Goal: Task Accomplishment & Management: Use online tool/utility

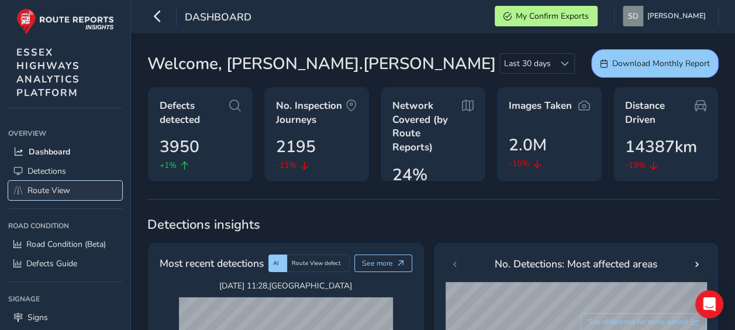
click at [44, 185] on span "Route View" at bounding box center [48, 190] width 43 height 11
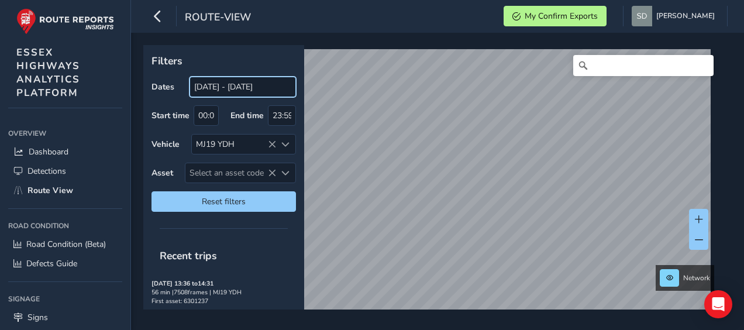
click at [225, 87] on input "[DATE] - [DATE]" at bounding box center [243, 87] width 106 height 20
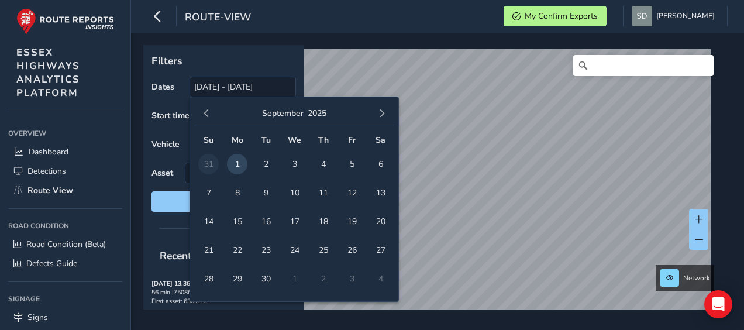
click at [236, 165] on span "1" at bounding box center [237, 164] width 20 height 20
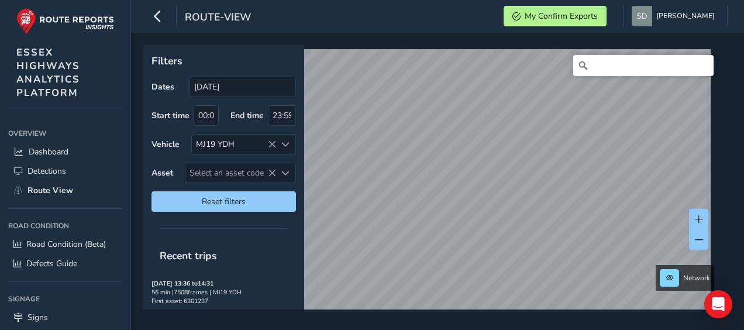
type input "[DATE] - [DATE]"
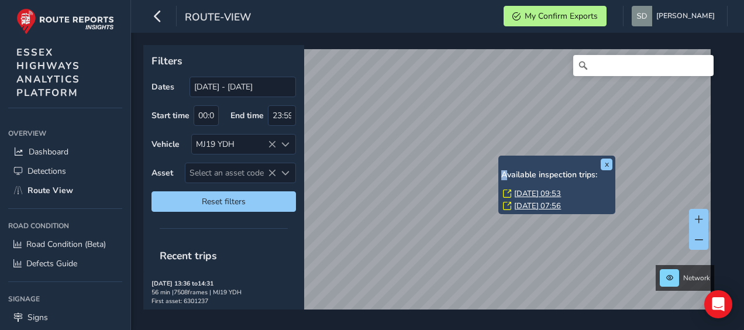
drag, startPoint x: 500, startPoint y: 157, endPoint x: 506, endPoint y: 170, distance: 13.6
click at [506, 170] on div "x Available inspection trips: [GEOGRAPHIC_DATA][DATE] 09:53 [DATE] 07:56" at bounding box center [556, 185] width 117 height 59
drag, startPoint x: 506, startPoint y: 170, endPoint x: 522, endPoint y: 205, distance: 39.0
click at [522, 205] on link "[DATE] 07:56" at bounding box center [537, 206] width 47 height 11
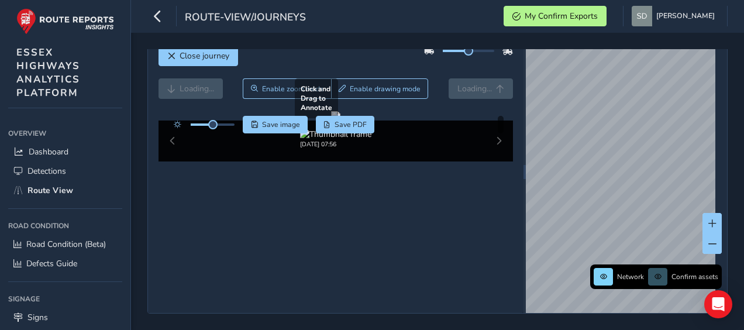
scroll to position [25, 0]
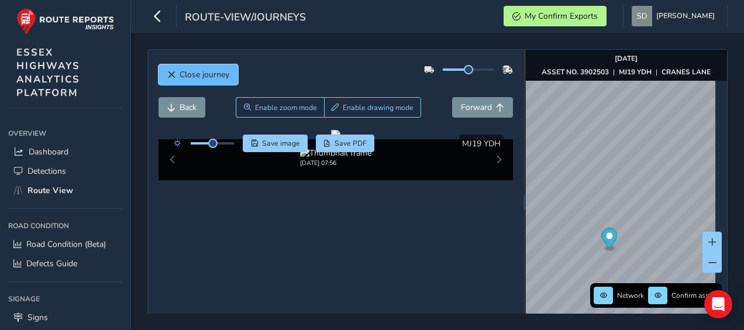
click at [195, 73] on span "Close journey" at bounding box center [205, 74] width 50 height 11
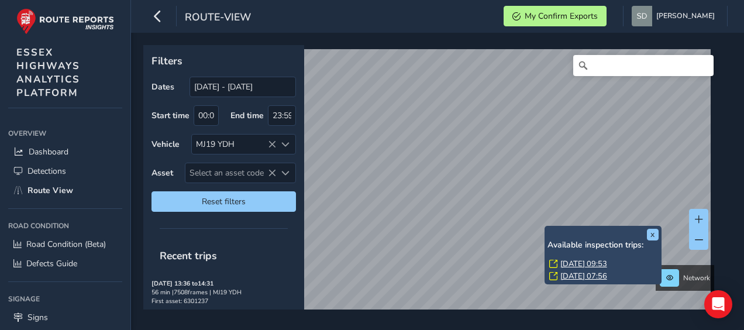
click at [563, 263] on link "[DATE] 09:53" at bounding box center [583, 264] width 47 height 11
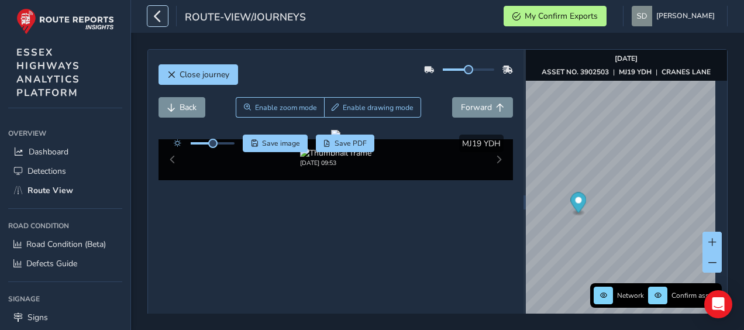
click at [160, 18] on icon "button" at bounding box center [158, 16] width 12 height 20
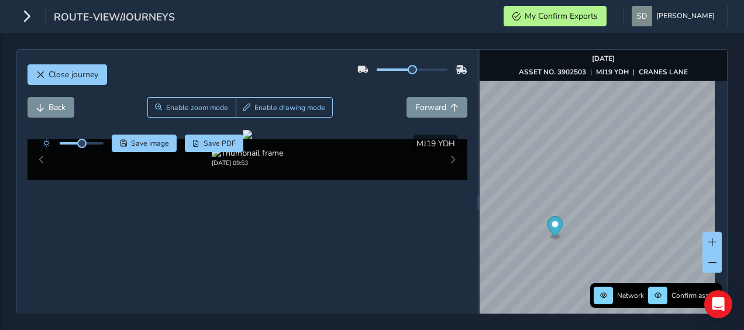
click at [426, 68] on div at bounding box center [412, 69] width 71 height 2
drag, startPoint x: 81, startPoint y: 143, endPoint x: 92, endPoint y: 146, distance: 10.9
click at [92, 146] on span at bounding box center [91, 143] width 9 height 9
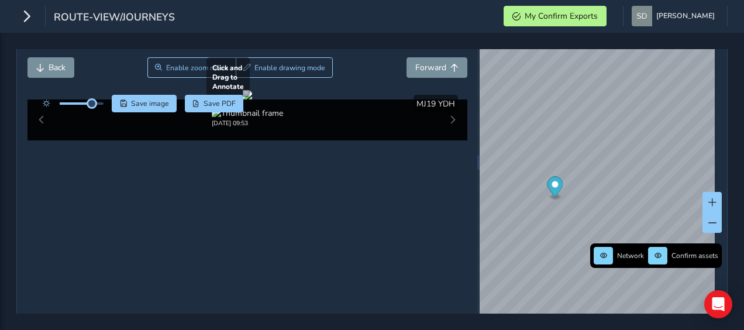
scroll to position [59, 0]
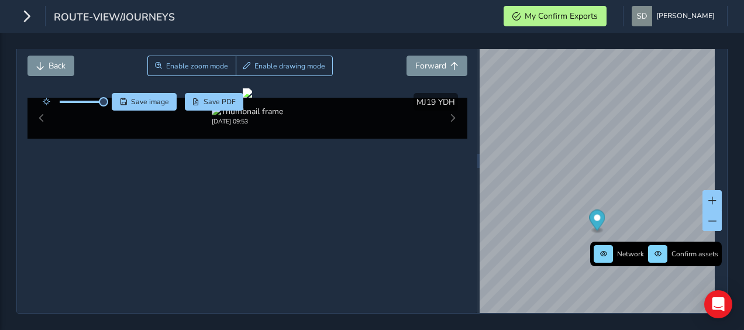
click at [87, 101] on span at bounding box center [82, 102] width 44 height 2
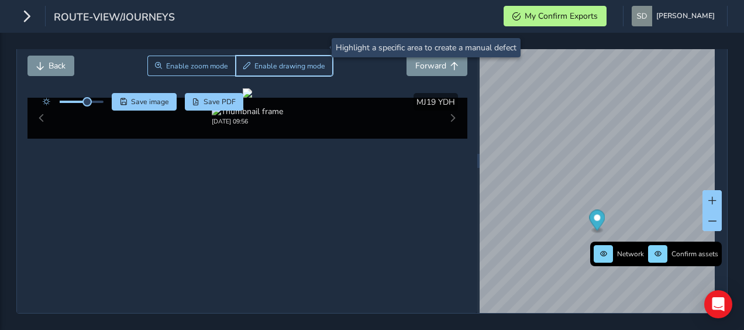
click at [296, 56] on button "Enable drawing mode" at bounding box center [285, 66] width 98 height 20
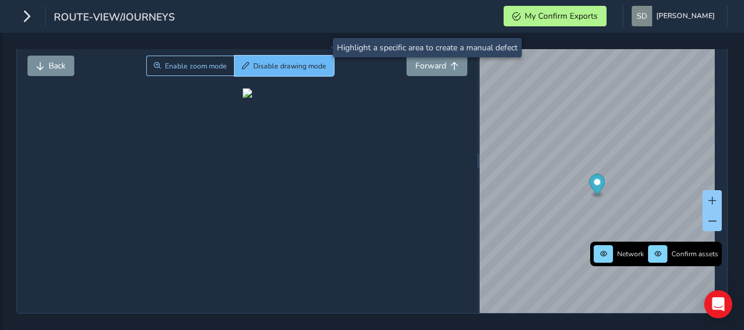
click at [315, 61] on span "Disable drawing mode" at bounding box center [289, 65] width 73 height 9
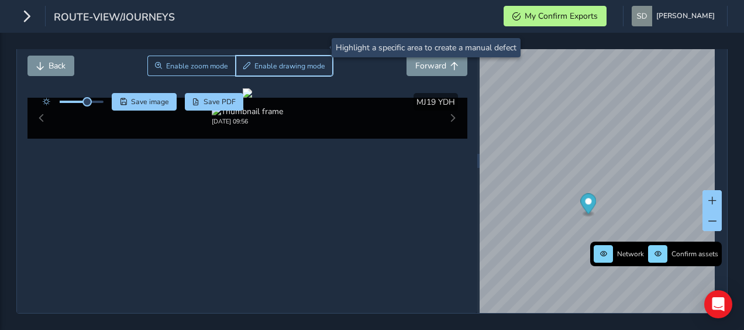
click at [287, 56] on button "Enable drawing mode" at bounding box center [285, 66] width 98 height 20
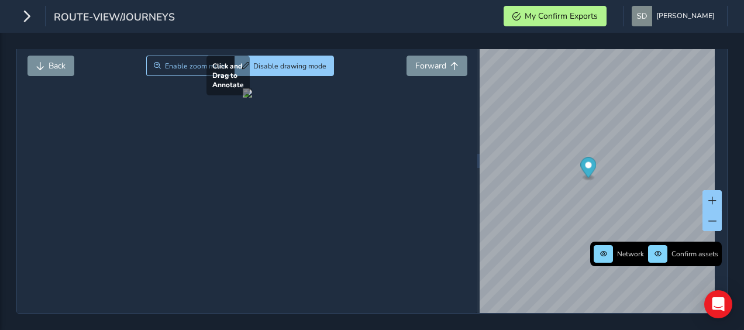
drag, startPoint x: 165, startPoint y: 259, endPoint x: 180, endPoint y: 252, distance: 16.8
click at [243, 98] on div at bounding box center [247, 92] width 9 height 9
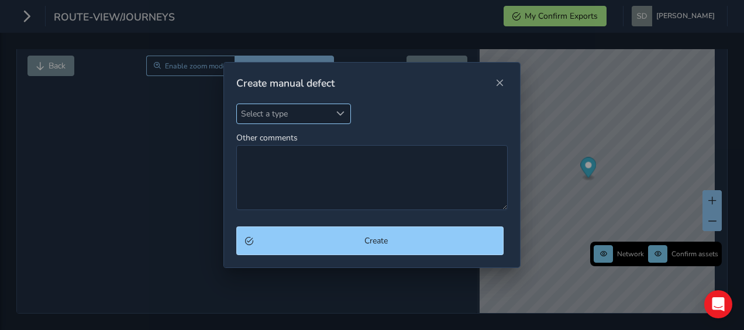
click at [339, 114] on span "Select a type" at bounding box center [340, 113] width 8 height 8
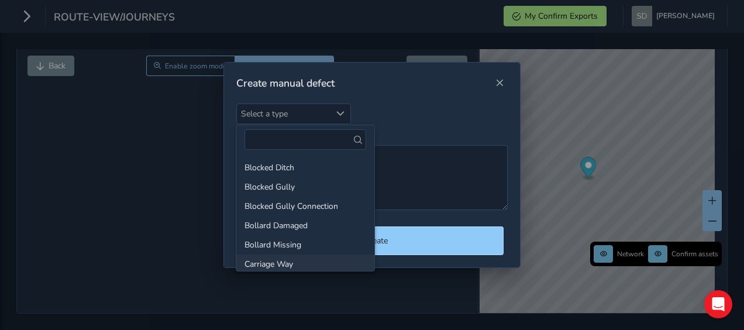
click at [295, 262] on li "Carriage Way" at bounding box center [305, 264] width 138 height 19
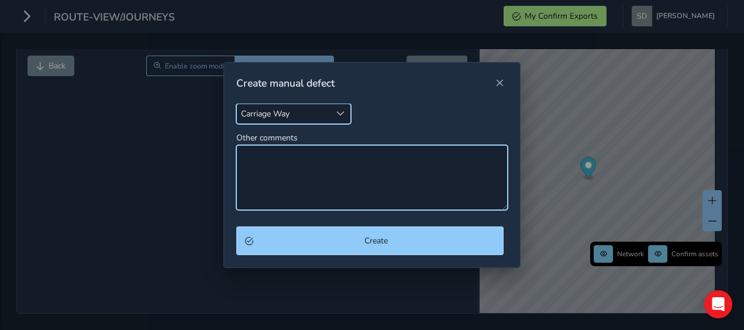
click at [270, 162] on textarea "Other comments" at bounding box center [372, 177] width 272 height 65
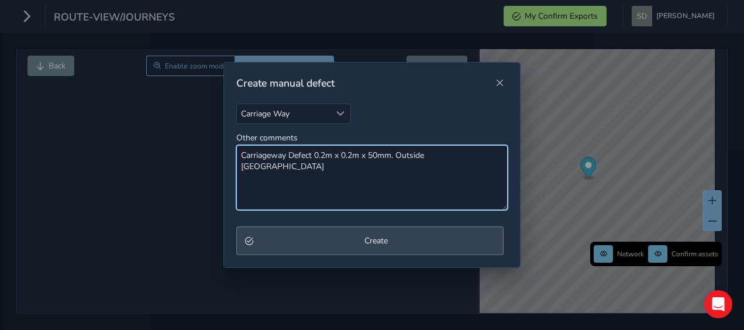
type textarea "Carriageway Defect 0.2m x 0.2m x 50mm. Outside [GEOGRAPHIC_DATA]"
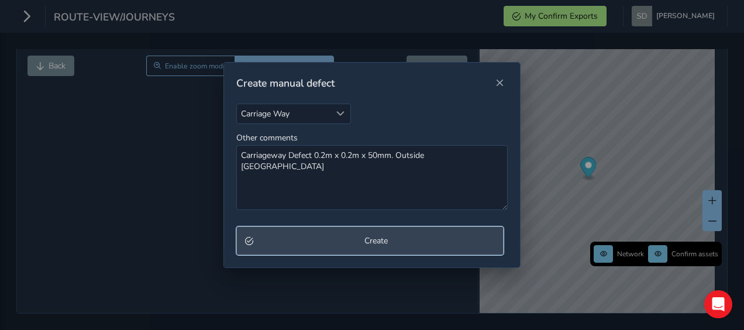
click at [380, 248] on button "Create" at bounding box center [370, 240] width 268 height 29
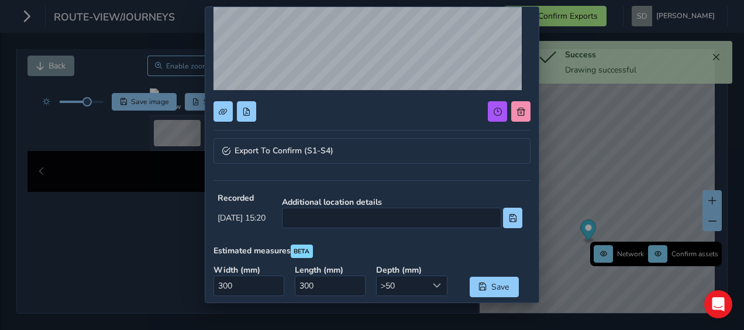
scroll to position [176, 0]
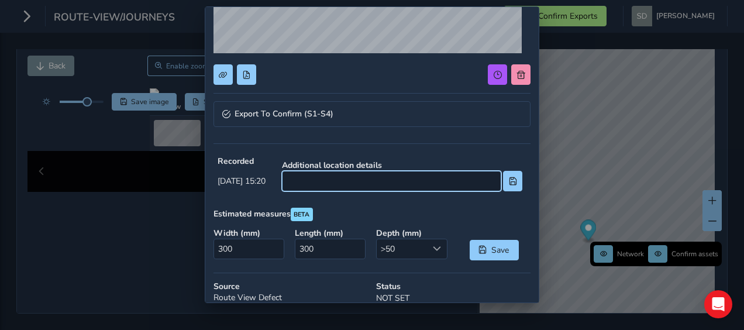
click at [337, 180] on input at bounding box center [391, 181] width 219 height 20
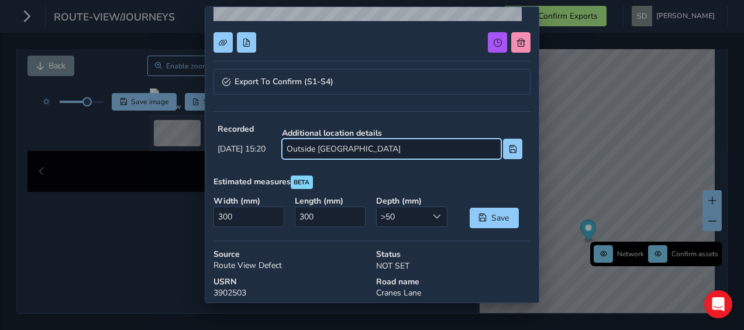
scroll to position [293, 0]
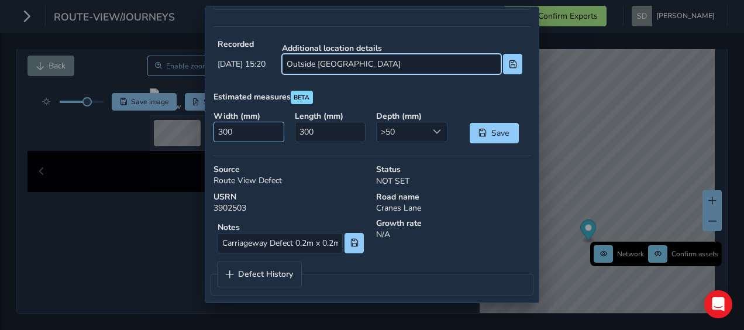
type input "Outside [GEOGRAPHIC_DATA]"
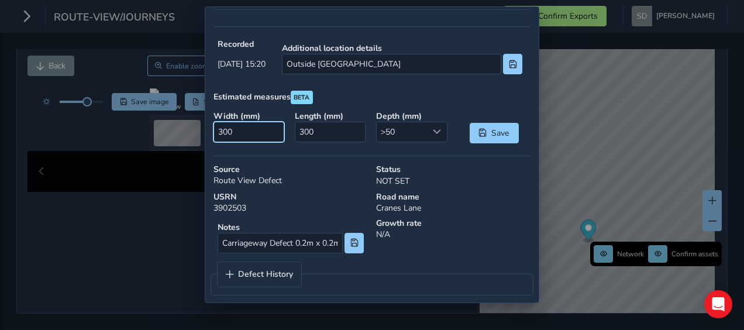
click at [222, 129] on input "300" at bounding box center [249, 132] width 71 height 20
type input "0"
type input "200"
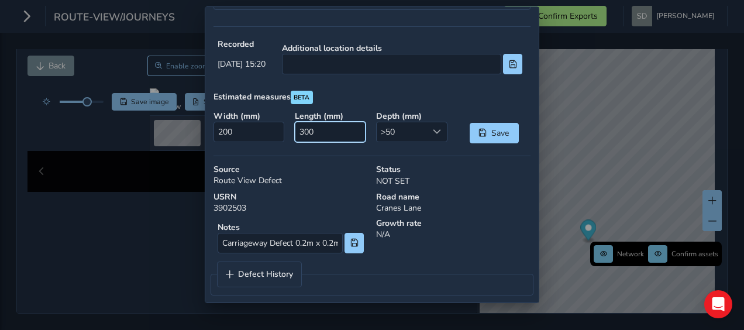
click at [303, 123] on input "300" at bounding box center [330, 132] width 71 height 20
type input "200"
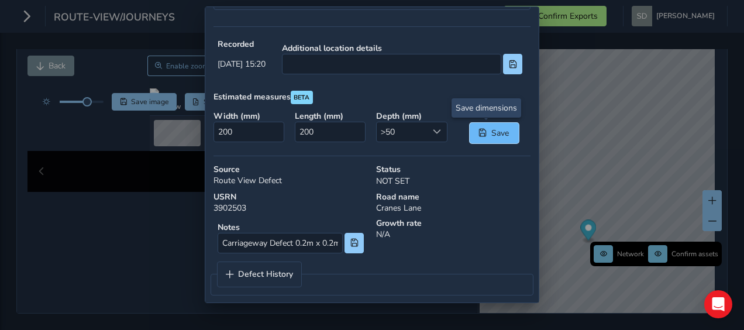
click at [486, 123] on button "Save" at bounding box center [494, 133] width 49 height 20
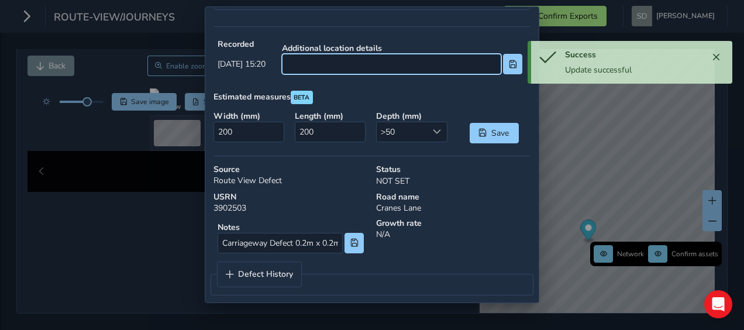
click at [333, 63] on input at bounding box center [391, 64] width 219 height 20
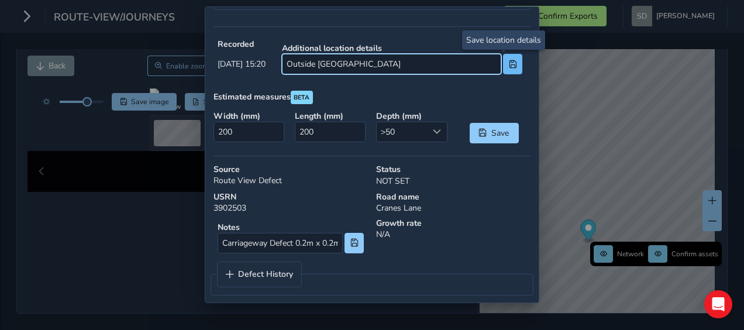
type input "Outside [GEOGRAPHIC_DATA]"
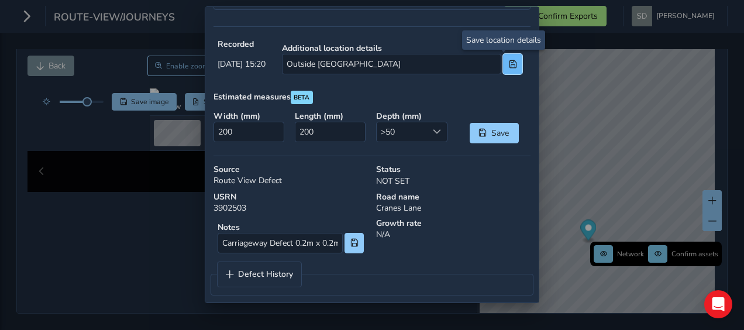
click at [509, 66] on span at bounding box center [513, 64] width 8 height 8
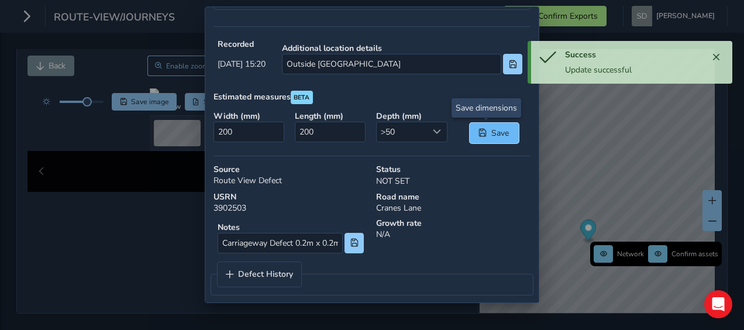
click at [491, 133] on span "Save" at bounding box center [500, 133] width 19 height 11
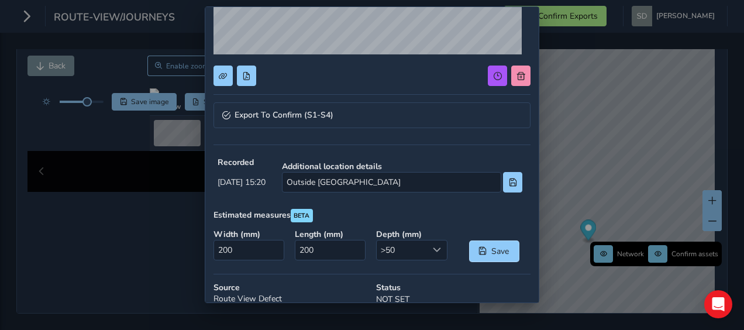
scroll to position [179, 0]
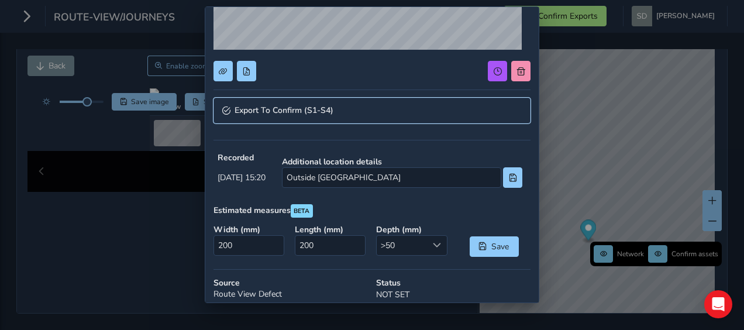
click at [244, 109] on span "Export To Confirm (S1-S4)" at bounding box center [284, 110] width 99 height 8
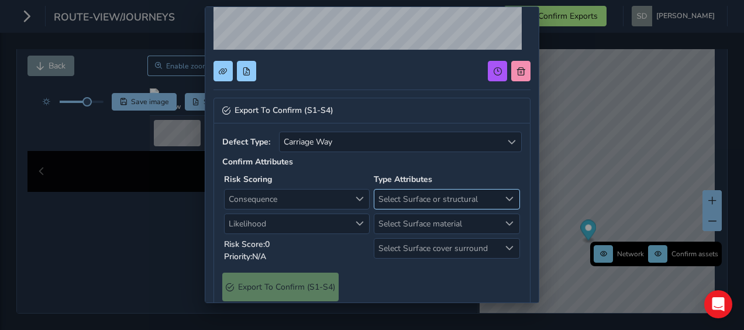
click at [506, 198] on span "Select Surface or structural" at bounding box center [510, 199] width 8 height 8
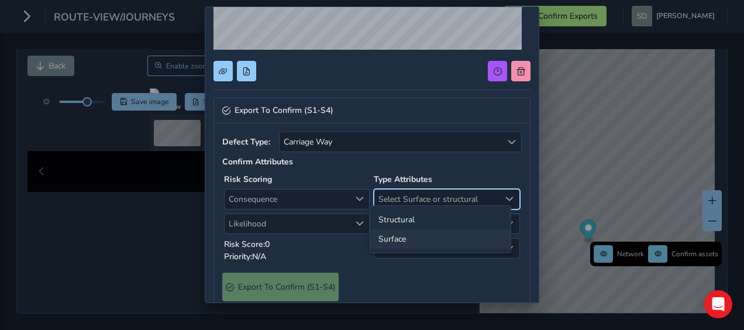
click at [434, 245] on li "Surface" at bounding box center [440, 238] width 140 height 19
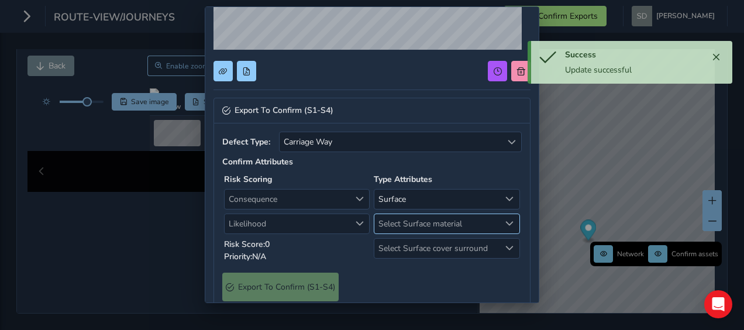
click at [454, 221] on span "Select Surface material" at bounding box center [436, 223] width 125 height 19
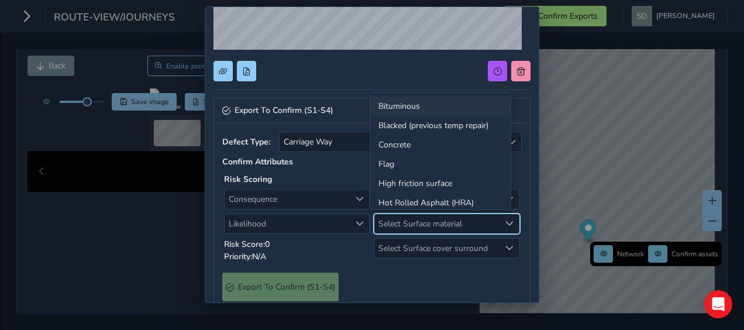
click at [407, 105] on li "Bituminous" at bounding box center [440, 106] width 140 height 19
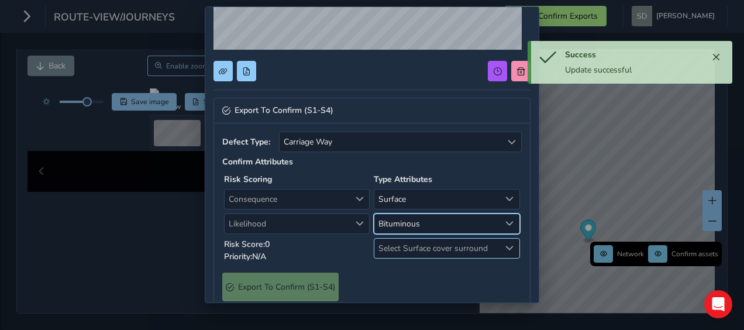
click at [506, 247] on span "Select Surface cover surround" at bounding box center [510, 248] width 8 height 8
click at [400, 268] on li "No" at bounding box center [440, 267] width 140 height 19
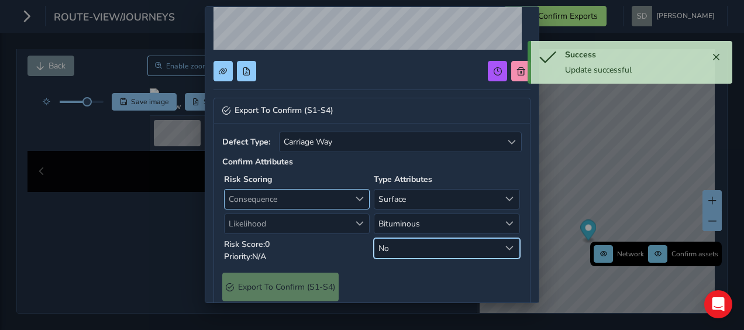
click at [356, 195] on span "Consequence" at bounding box center [360, 199] width 8 height 8
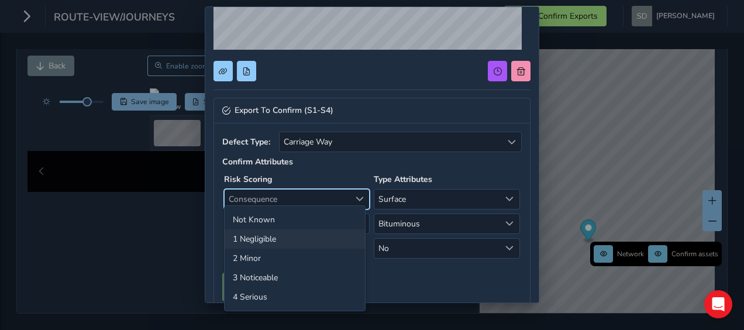
click at [301, 240] on li "1 Negligible" at bounding box center [295, 238] width 140 height 19
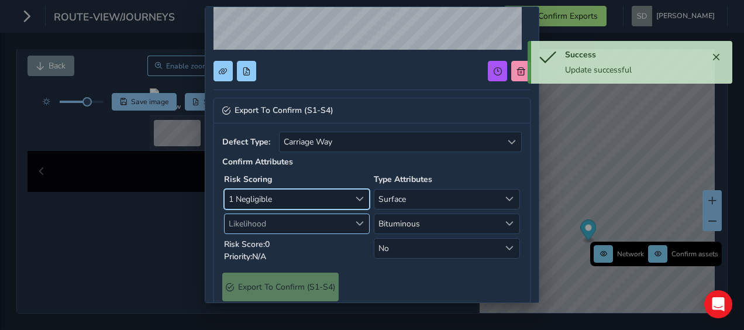
click at [358, 221] on span "Likelihood" at bounding box center [360, 223] width 8 height 8
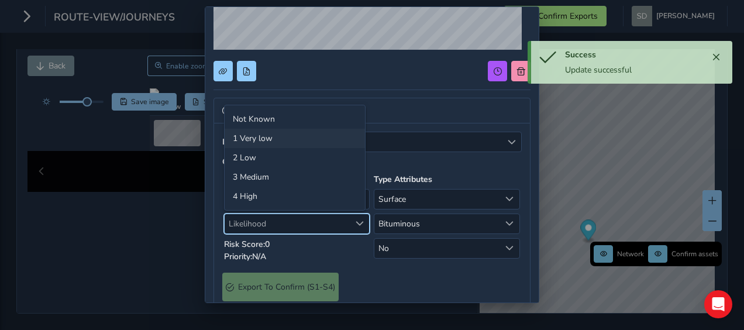
click at [252, 140] on li "1 Very low" at bounding box center [295, 138] width 140 height 19
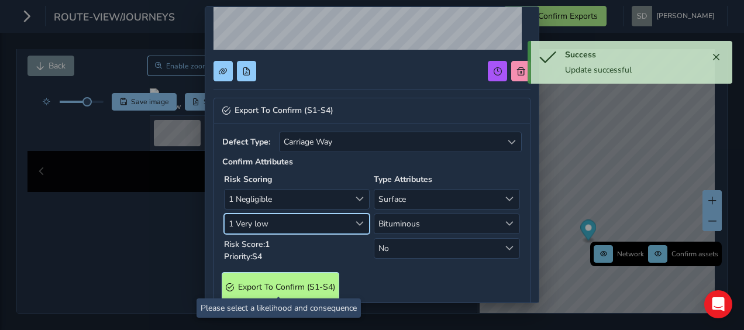
click at [278, 273] on S4\) "Export To Confirm (S1-S4)" at bounding box center [280, 287] width 116 height 29
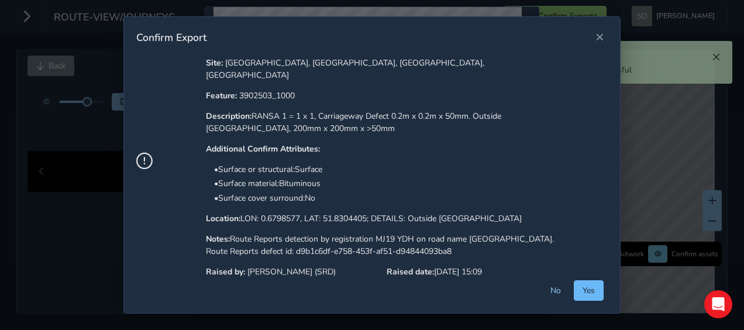
click at [599, 291] on button "Yes" at bounding box center [589, 290] width 30 height 20
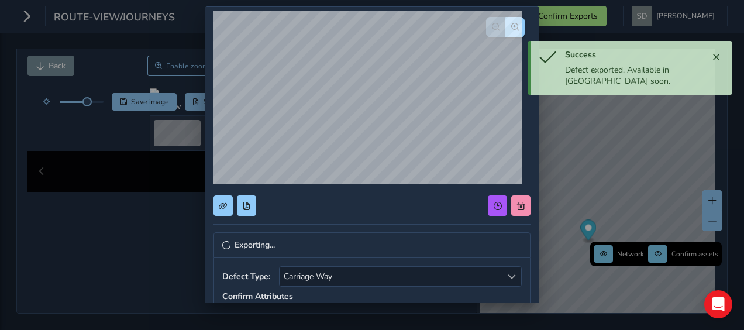
scroll to position [0, 0]
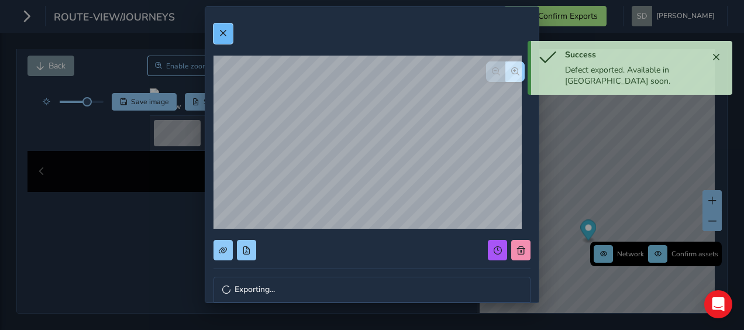
click at [222, 35] on span at bounding box center [223, 33] width 8 height 8
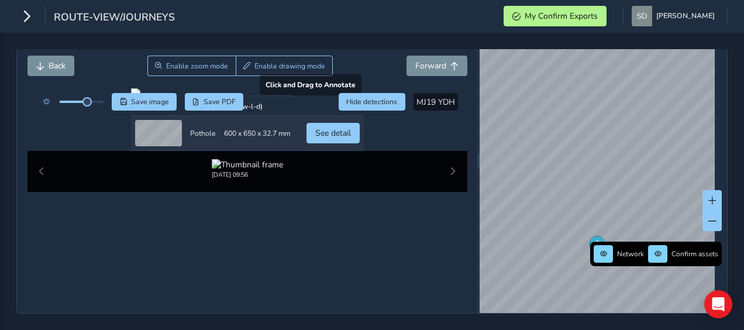
click at [194, 98] on div at bounding box center [247, 92] width 233 height 9
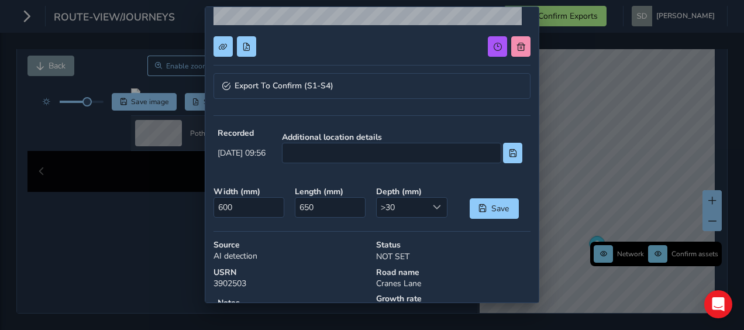
scroll to position [234, 0]
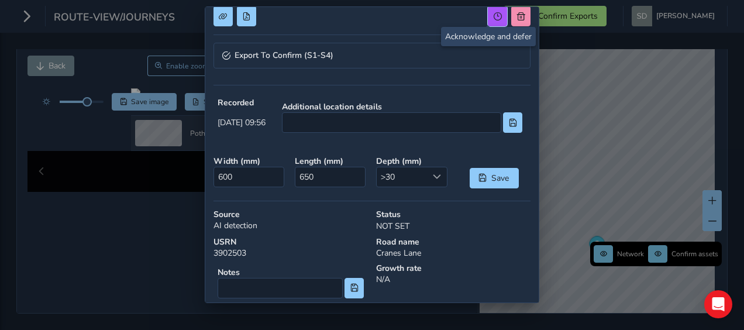
click at [490, 21] on button at bounding box center [497, 16] width 19 height 20
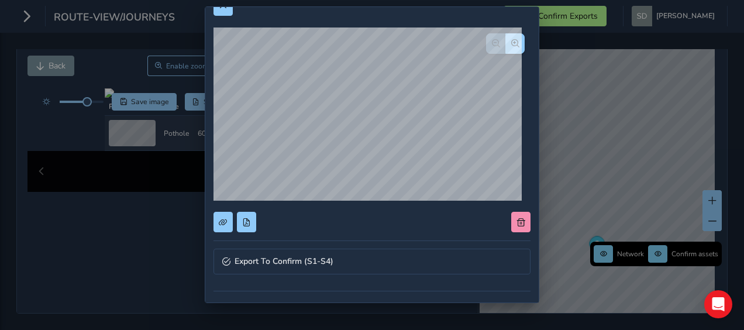
scroll to position [0, 0]
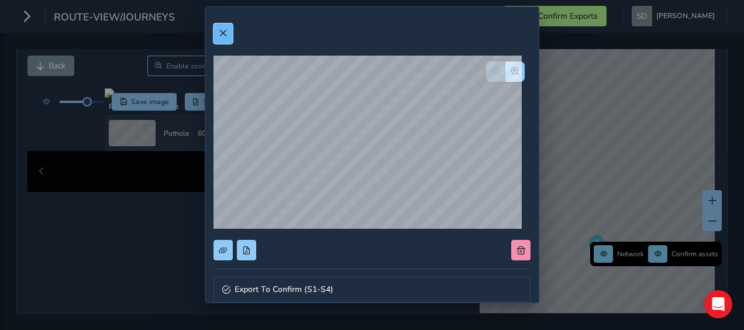
click at [225, 32] on span at bounding box center [223, 33] width 8 height 8
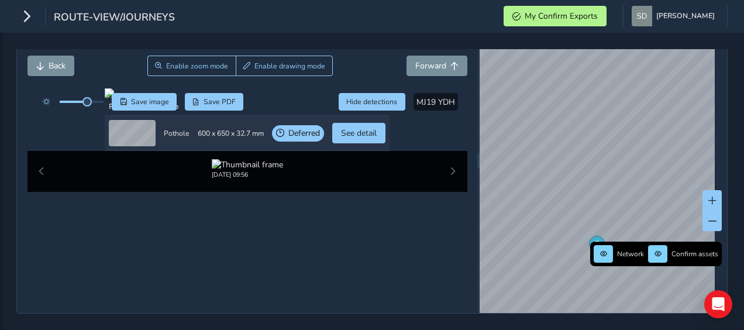
scroll to position [176, 0]
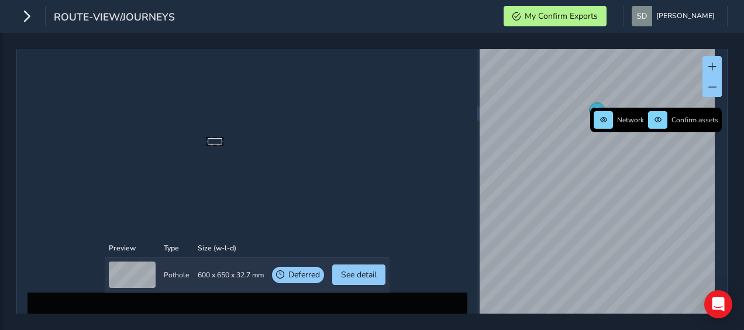
scroll to position [132, 0]
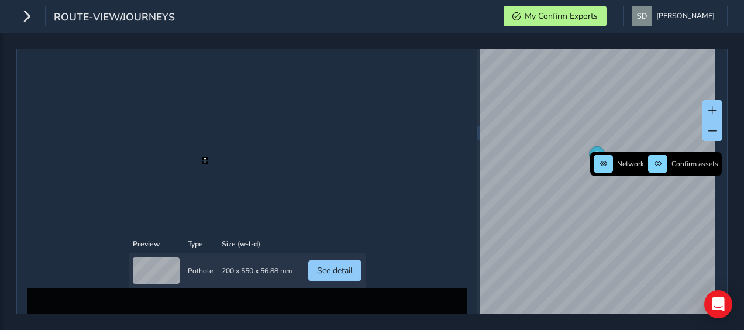
scroll to position [176, 0]
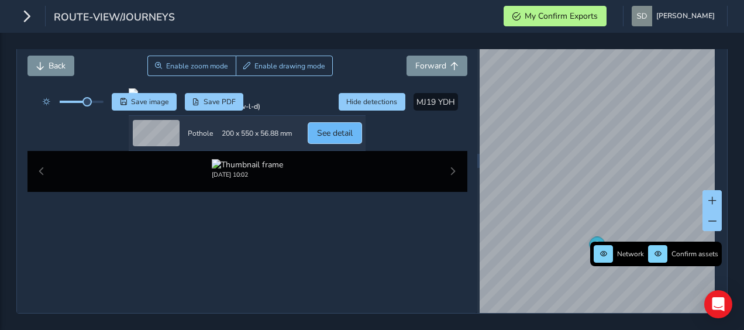
click at [353, 139] on span "See detail" at bounding box center [335, 133] width 36 height 11
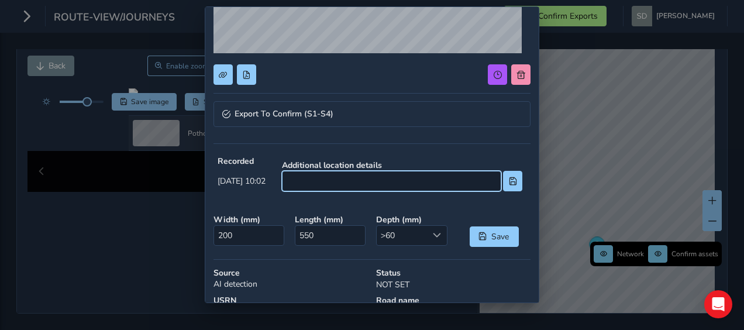
click at [325, 178] on input at bounding box center [391, 181] width 219 height 20
drag, startPoint x: 490, startPoint y: 176, endPoint x: 302, endPoint y: 195, distance: 188.9
click at [303, 195] on div "Additional location details Between [GEOGRAPHIC_DATA] and the [GEOGRAPHIC_DATA]" at bounding box center [402, 176] width 257 height 48
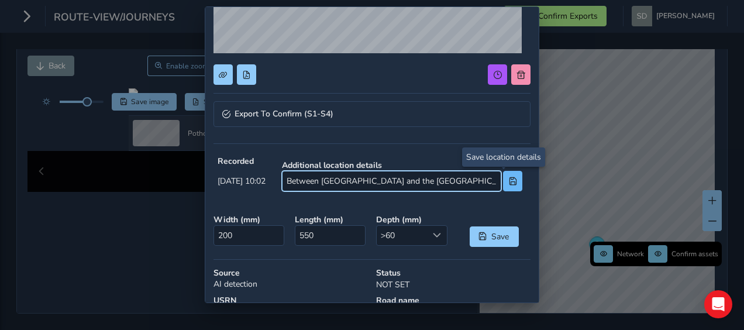
type input "Between [GEOGRAPHIC_DATA] and the [GEOGRAPHIC_DATA]"
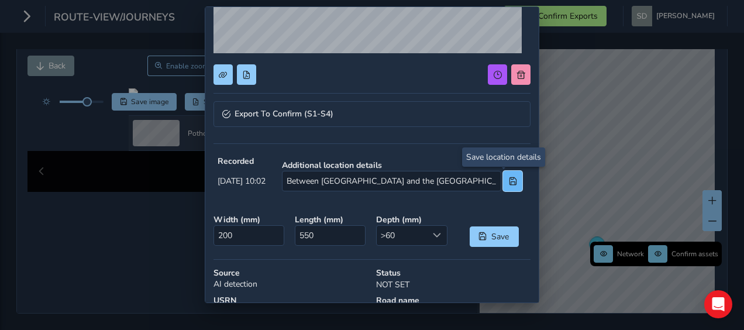
click at [509, 177] on span at bounding box center [513, 181] width 8 height 8
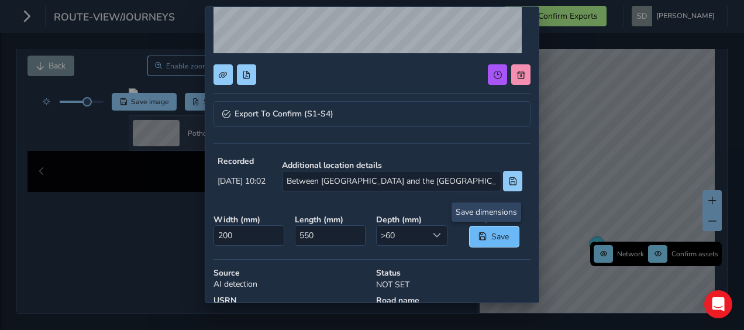
click at [491, 235] on span "Save" at bounding box center [500, 236] width 19 height 11
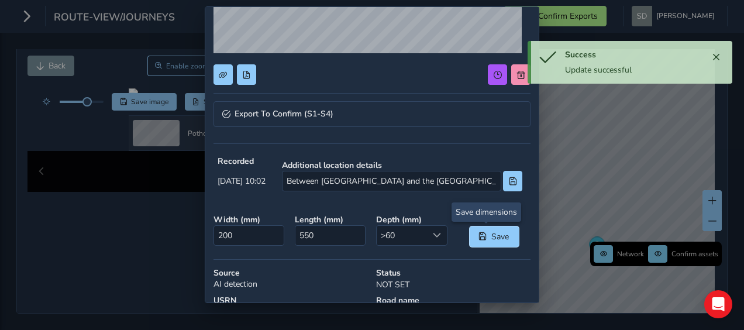
scroll to position [283, 0]
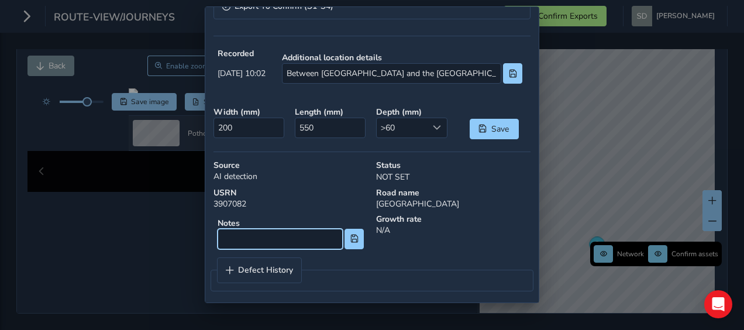
click at [237, 238] on input at bounding box center [280, 239] width 125 height 20
click at [336, 236] on input "Carriageway Defect 0.6m x 0.2m x 60mm" at bounding box center [280, 239] width 125 height 20
paste input "Between [GEOGRAPHIC_DATA] and the [GEOGRAPHIC_DATA]"
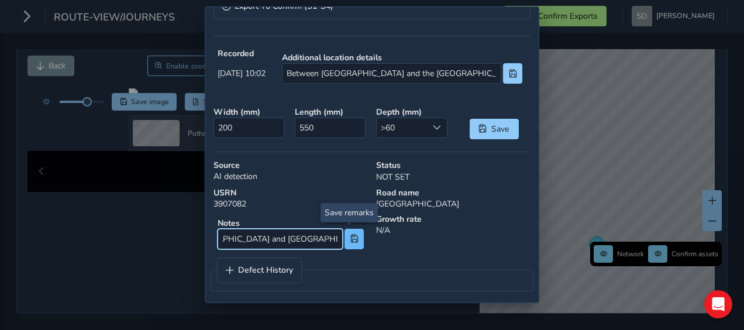
type input "Carriageway Defect 0.6m x 0.2m x 60mm Between [GEOGRAPHIC_DATA] and [GEOGRAPHIC…"
click at [351, 238] on span at bounding box center [354, 239] width 8 height 8
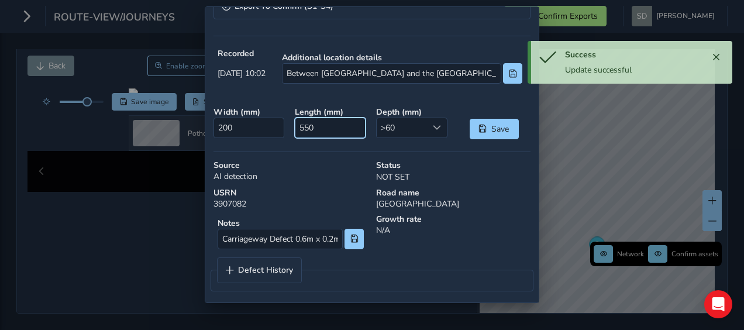
click at [311, 125] on input "550" at bounding box center [330, 128] width 71 height 20
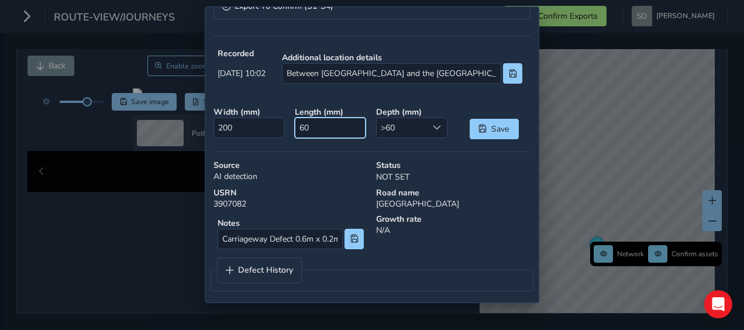
type input "600"
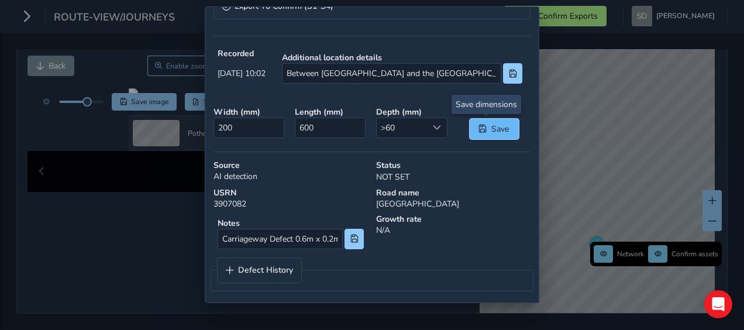
click at [491, 128] on span "Save" at bounding box center [500, 128] width 19 height 11
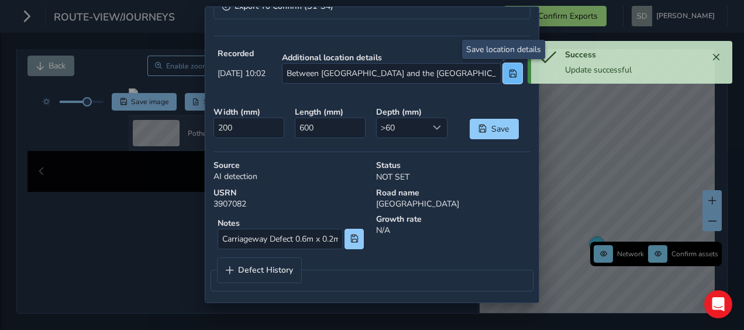
click at [509, 74] on span at bounding box center [513, 74] width 8 height 8
click at [345, 245] on div "Notes Carriageway Defect 0.6m x 0.2m x 60mm Between [GEOGRAPHIC_DATA] and the […" at bounding box center [291, 234] width 154 height 40
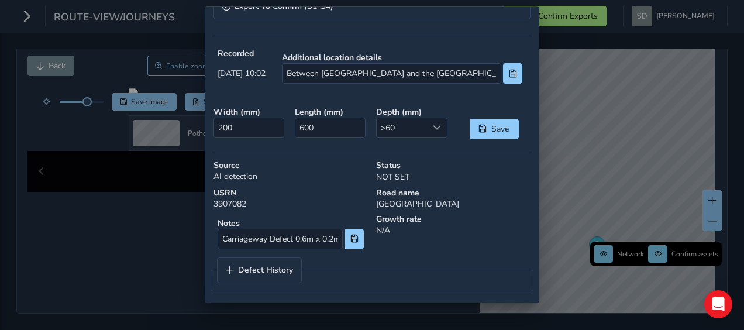
click at [266, 6] on div "Export To Confirm (S1-S4) Recorded [DATE] 10:02 Additional location details Bet…" at bounding box center [372, 154] width 335 height 297
click at [266, 9] on span "Export To Confirm (S1-S4)" at bounding box center [284, 6] width 99 height 8
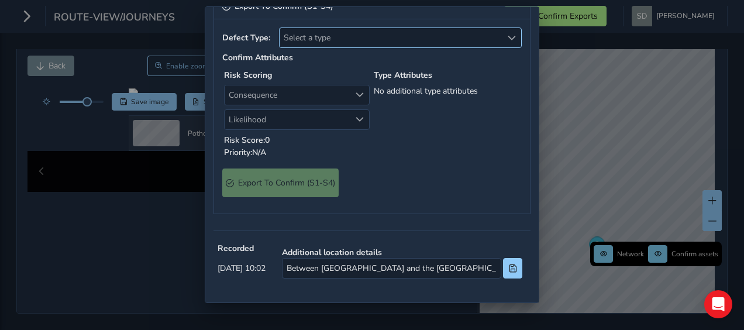
click at [482, 37] on span "Select a type" at bounding box center [391, 37] width 222 height 19
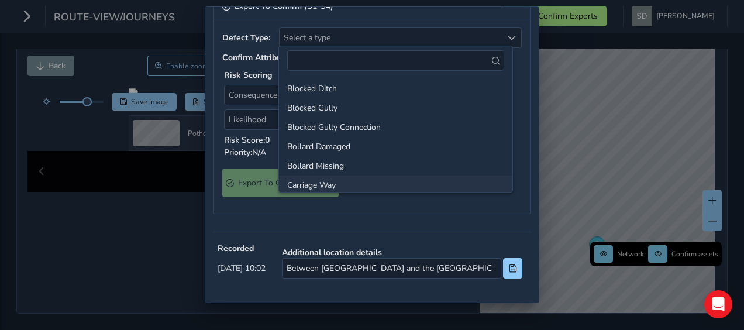
click at [344, 185] on li "Carriage Way" at bounding box center [395, 185] width 233 height 19
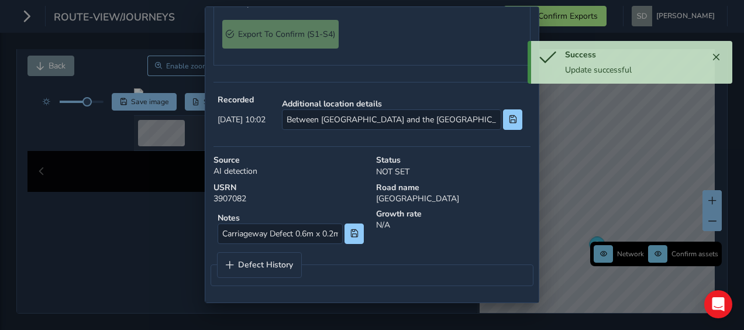
click at [396, 138] on li "Surface" at bounding box center [440, 135] width 140 height 19
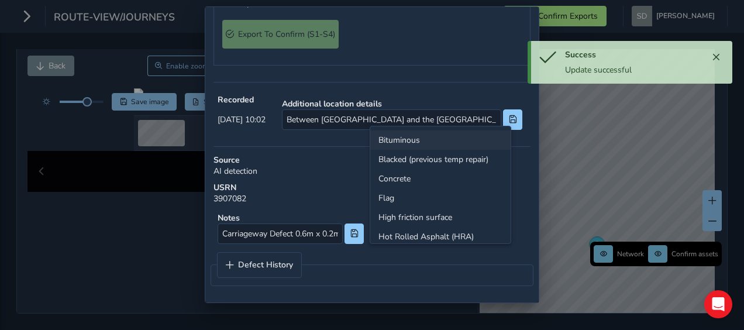
click at [398, 137] on li "Bituminous" at bounding box center [440, 139] width 140 height 19
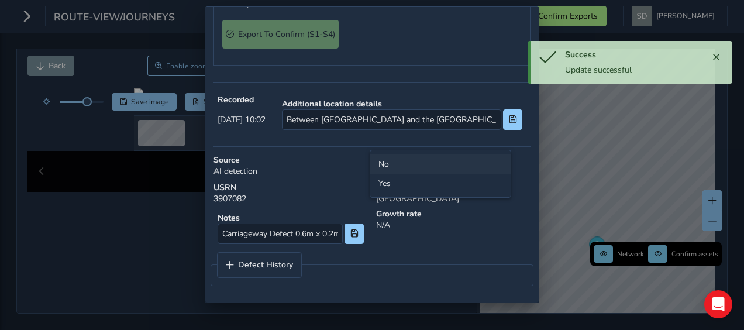
click at [388, 161] on li "No" at bounding box center [440, 163] width 140 height 19
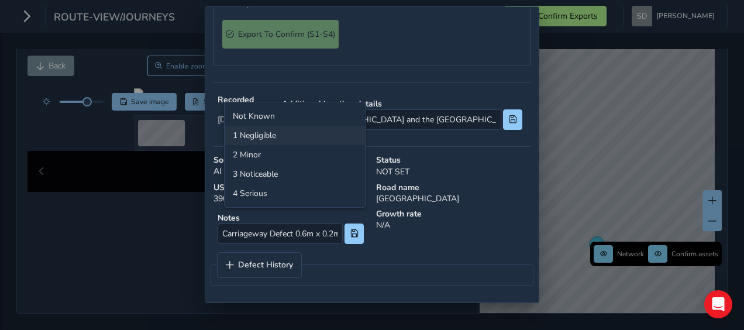
click at [283, 139] on li "1 Negligible" at bounding box center [295, 135] width 140 height 19
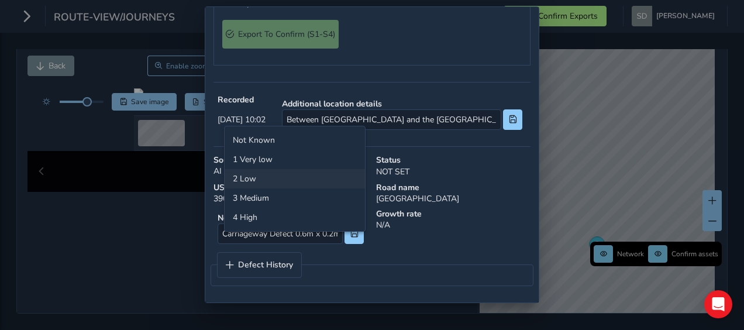
click at [266, 179] on li "2 Low" at bounding box center [295, 178] width 140 height 19
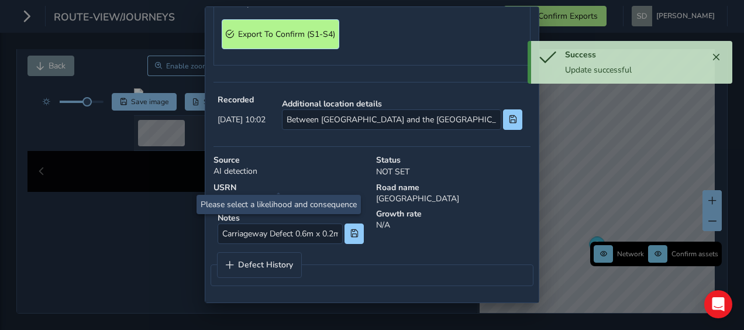
click at [255, 40] on span "Export To Confirm (S1-S4)" at bounding box center [286, 34] width 97 height 11
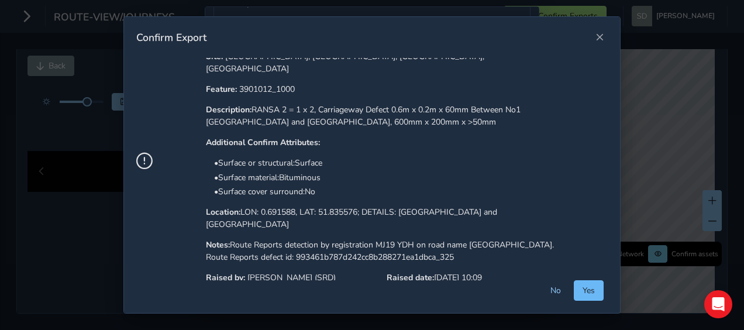
click at [595, 297] on button "Yes" at bounding box center [589, 290] width 30 height 20
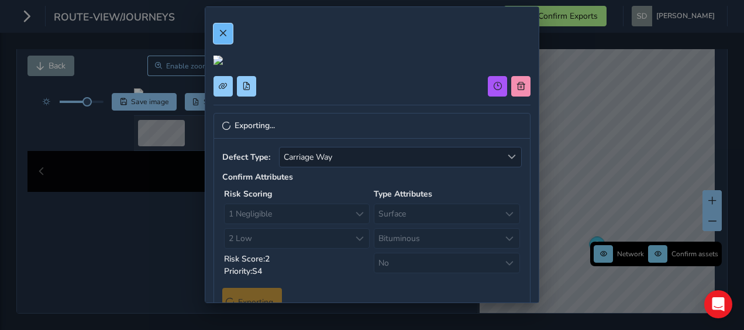
click at [221, 33] on span at bounding box center [223, 33] width 8 height 8
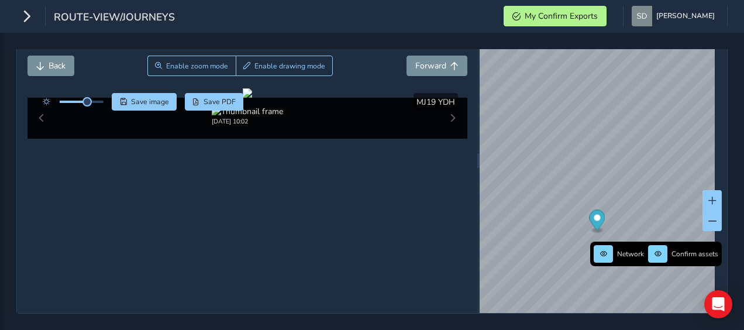
scroll to position [132, 0]
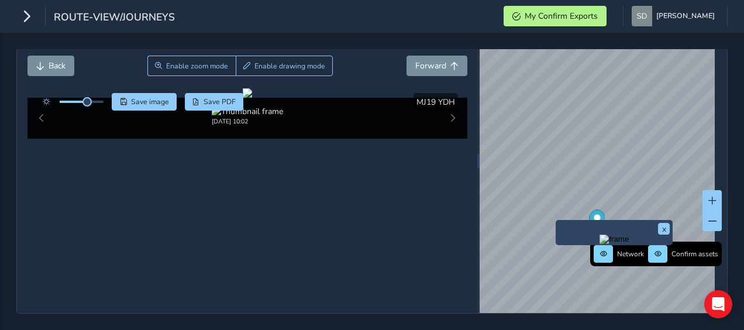
click at [556, 220] on div "x" at bounding box center [614, 232] width 117 height 25
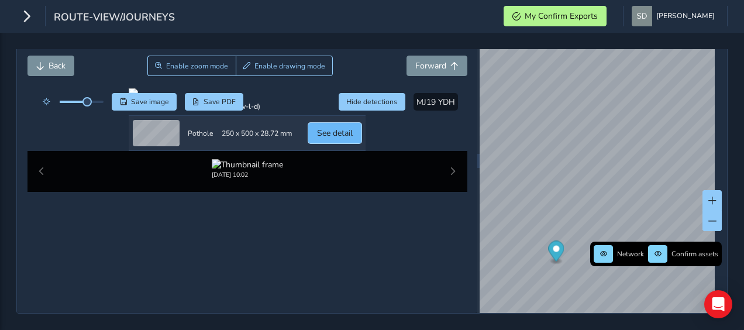
click at [353, 139] on span "See detail" at bounding box center [335, 133] width 36 height 11
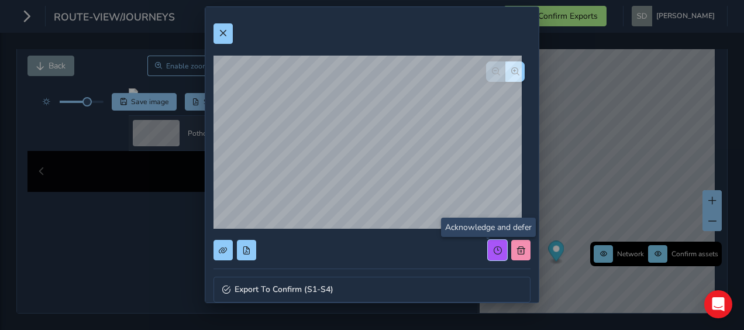
click at [494, 250] on span at bounding box center [498, 250] width 8 height 8
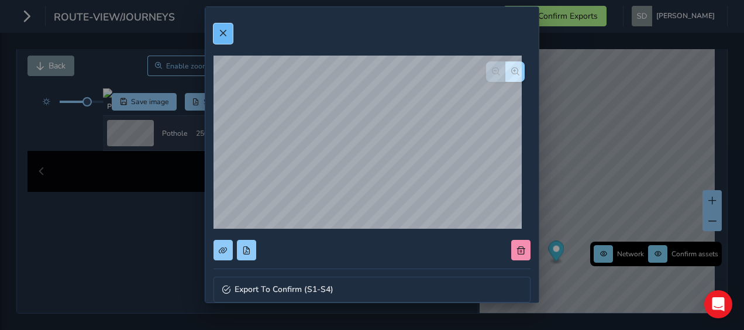
click at [221, 35] on span at bounding box center [223, 33] width 8 height 8
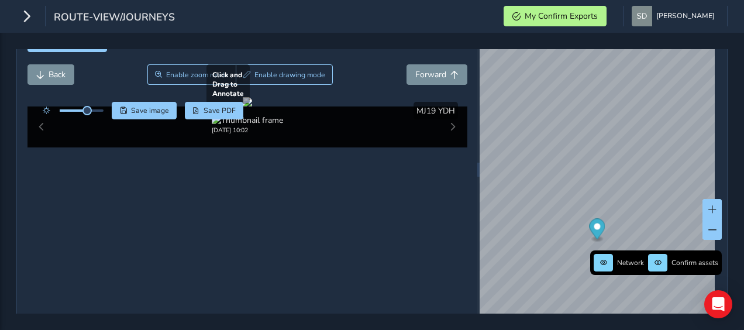
scroll to position [15, 0]
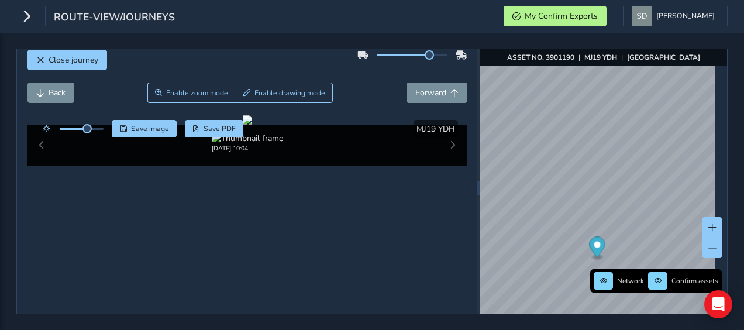
click at [434, 54] on div at bounding box center [412, 55] width 71 height 2
click at [652, 11] on img "button" at bounding box center [642, 16] width 20 height 20
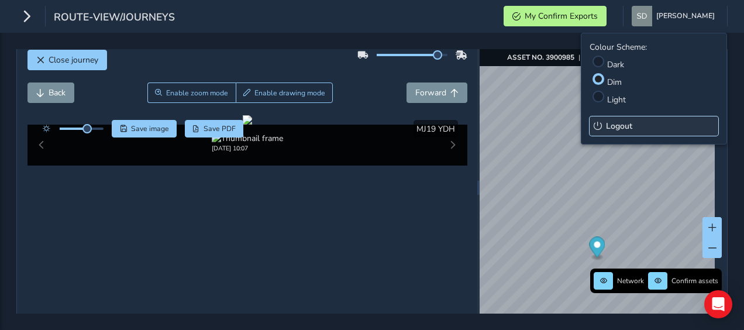
click at [611, 125] on span "Logout" at bounding box center [619, 126] width 26 height 11
